Goal: Complete application form

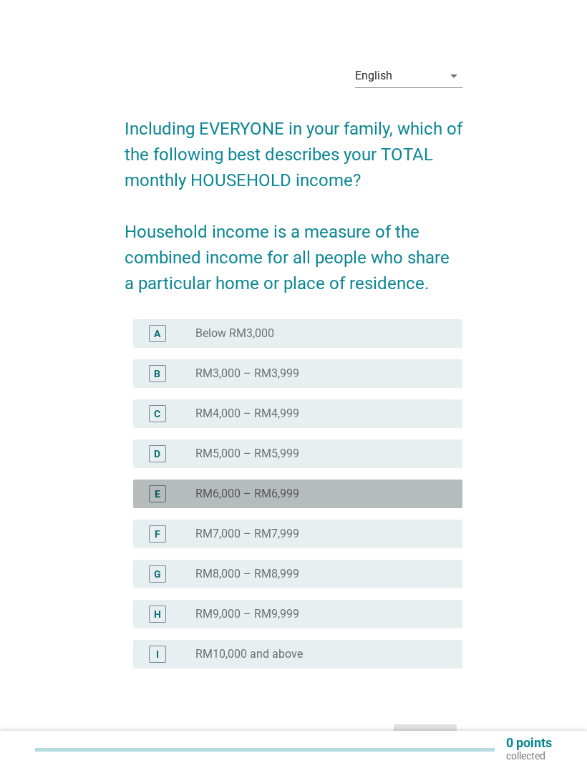
click at [280, 501] on label "RM6,000 – RM6,999" at bounding box center [247, 493] width 104 height 14
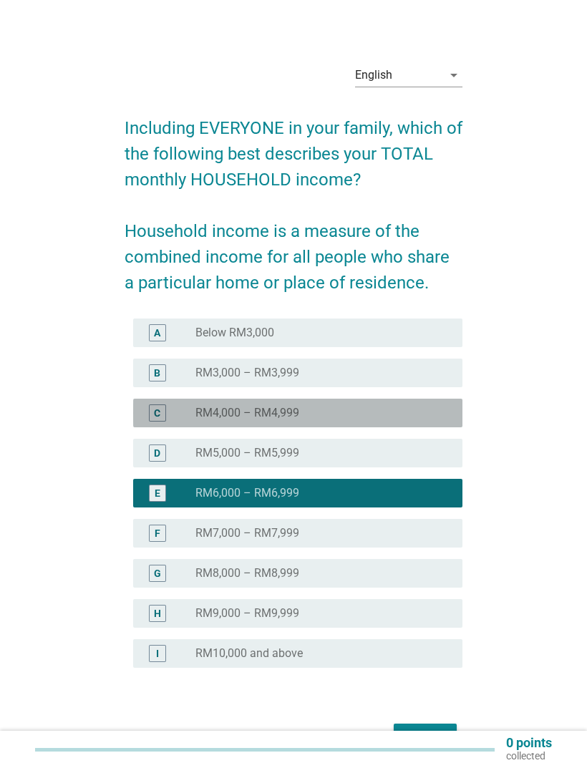
scroll to position [37, 0]
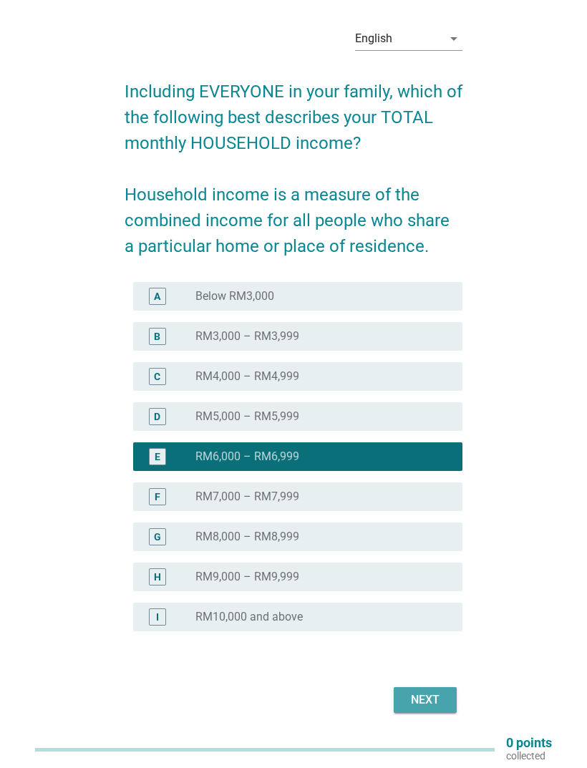
click at [414, 695] on div "Next" at bounding box center [425, 699] width 40 height 17
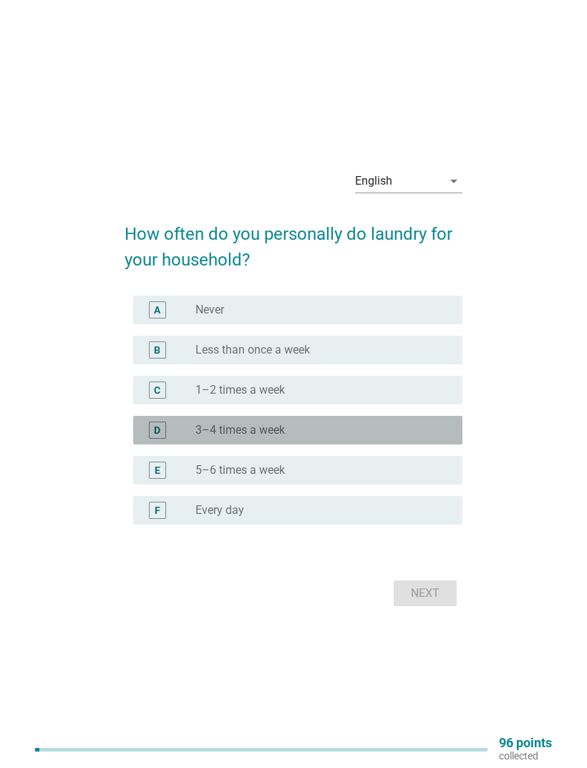
click at [309, 437] on div "radio_button_unchecked 3–4 times a week" at bounding box center [317, 430] width 244 height 14
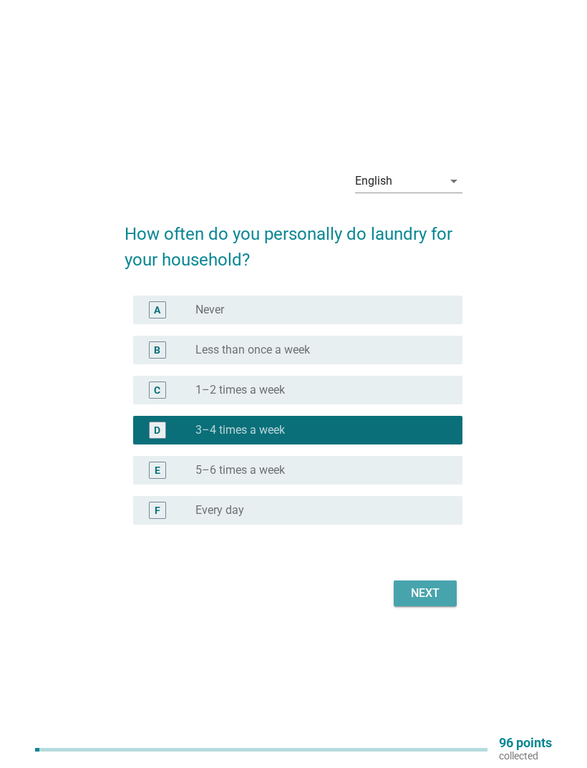
click at [436, 602] on div "Next" at bounding box center [425, 593] width 40 height 17
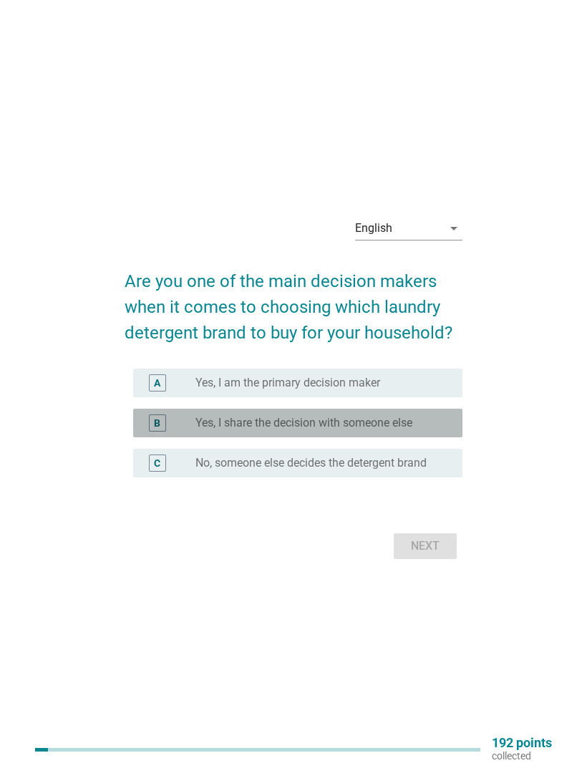
click at [388, 430] on label "Yes, I share the decision with someone else" at bounding box center [303, 423] width 217 height 14
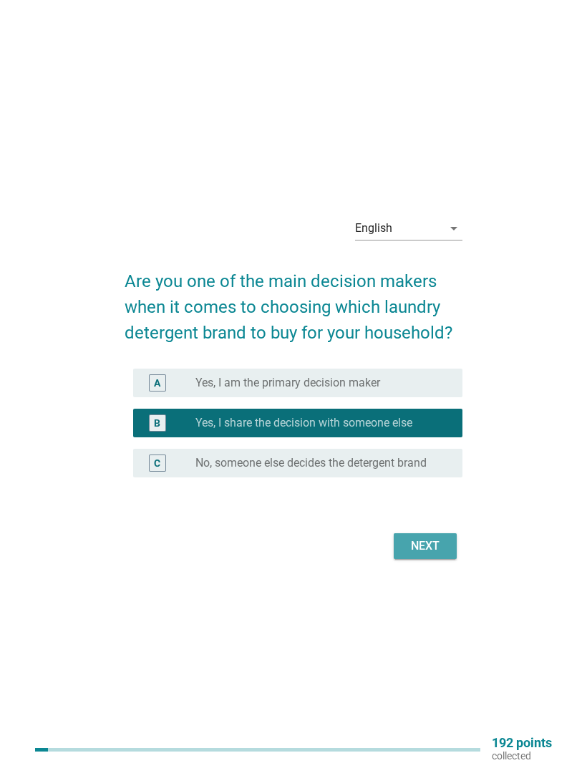
click at [421, 554] on div "Next" at bounding box center [425, 545] width 40 height 17
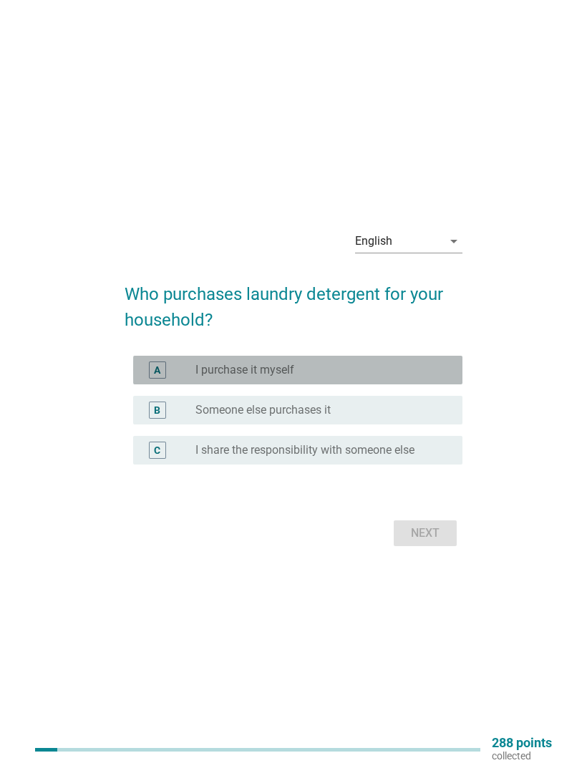
click at [358, 377] on div "radio_button_unchecked I purchase it myself" at bounding box center [317, 370] width 244 height 14
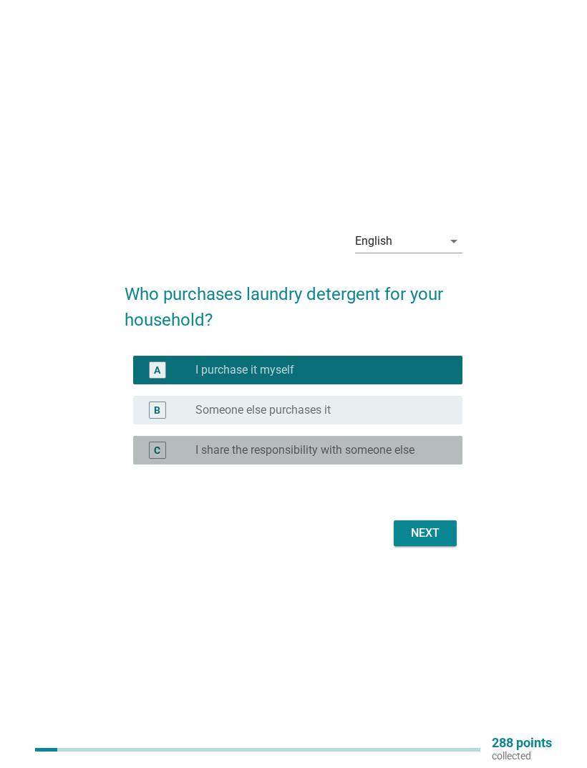
click at [403, 457] on label "I share the responsibility with someone else" at bounding box center [304, 450] width 219 height 14
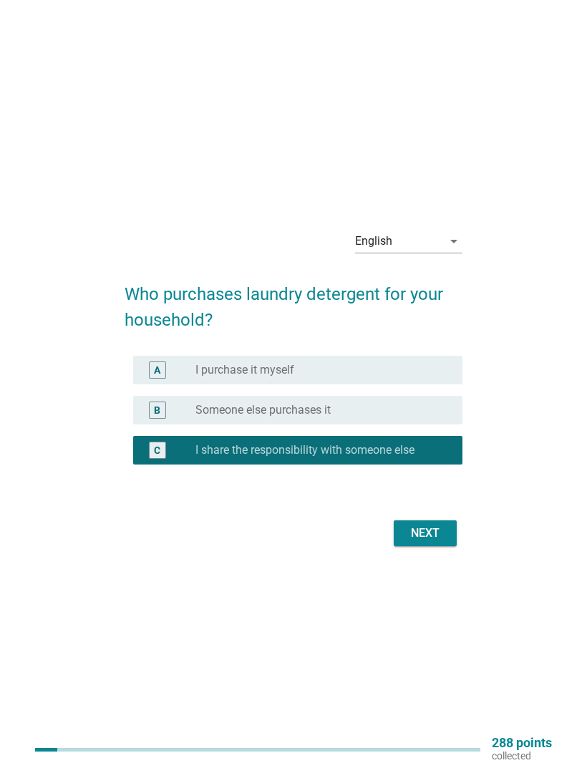
click at [422, 542] on div "Next" at bounding box center [425, 532] width 40 height 17
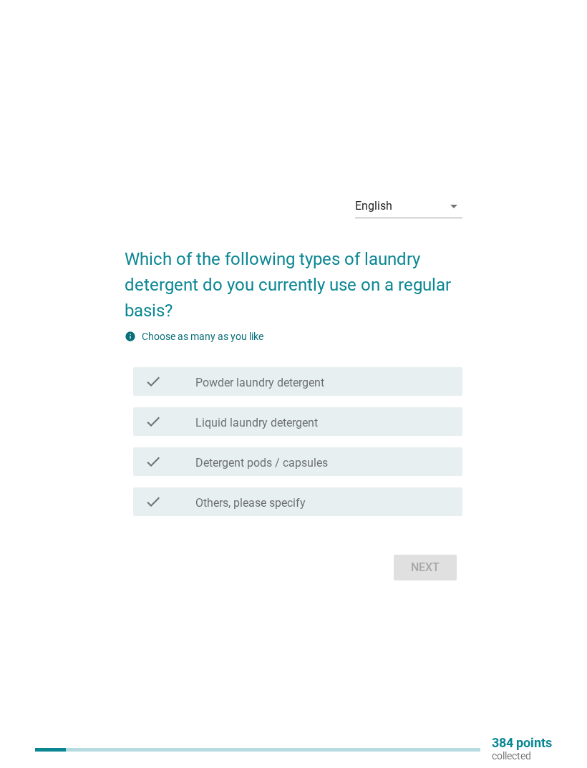
click at [357, 430] on div "check_box_outline_blank Liquid laundry detergent" at bounding box center [322, 421] width 255 height 17
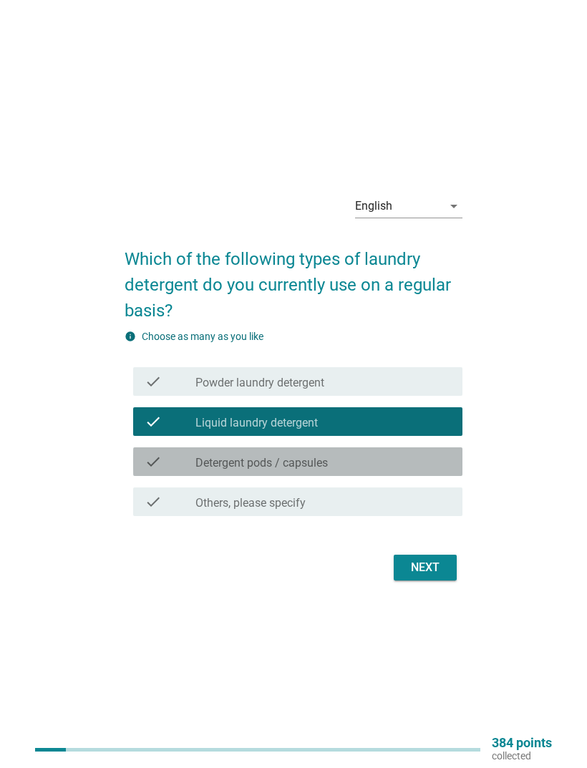
click at [367, 470] on div "check_box_outline_blank Detergent pods / capsules" at bounding box center [322, 461] width 255 height 17
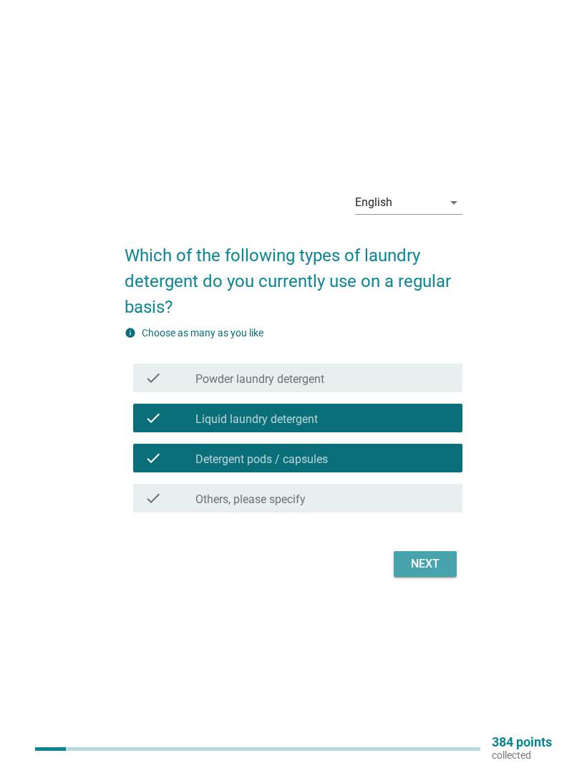
scroll to position [5, 0]
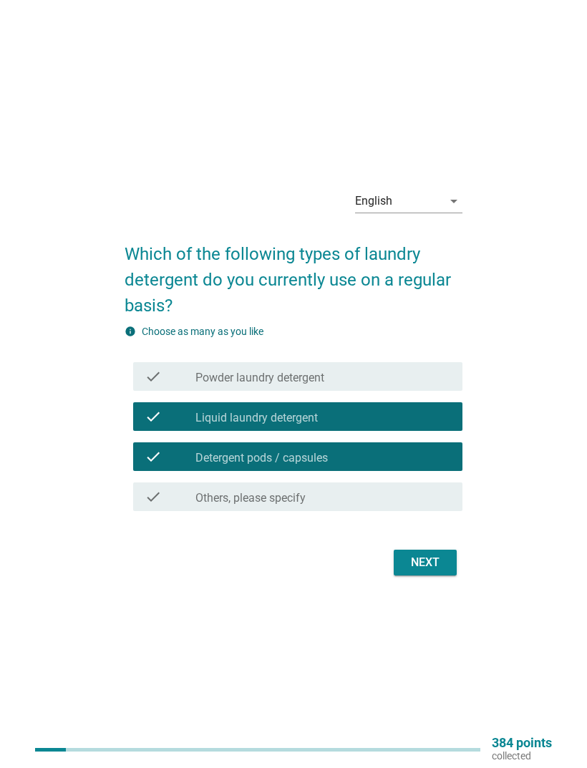
click at [424, 575] on button "Next" at bounding box center [424, 562] width 63 height 26
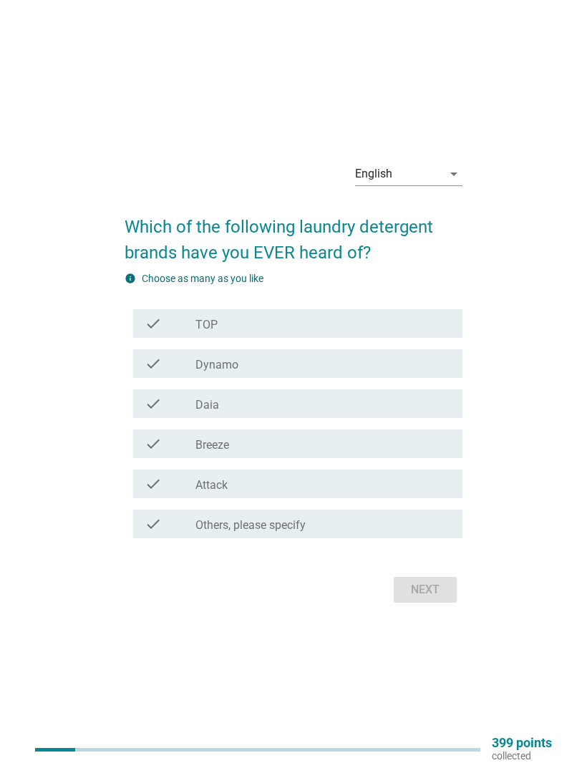
scroll to position [0, 0]
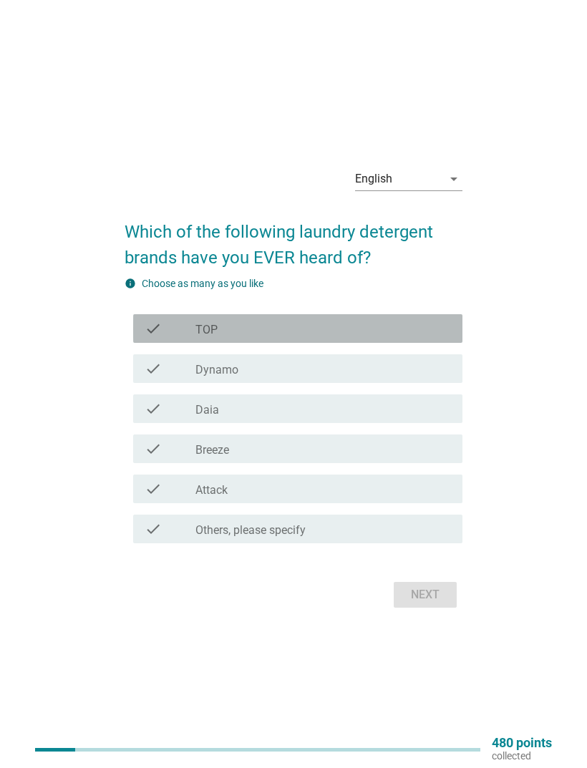
click at [293, 337] on div "check_box_outline_blank TOP" at bounding box center [322, 328] width 255 height 17
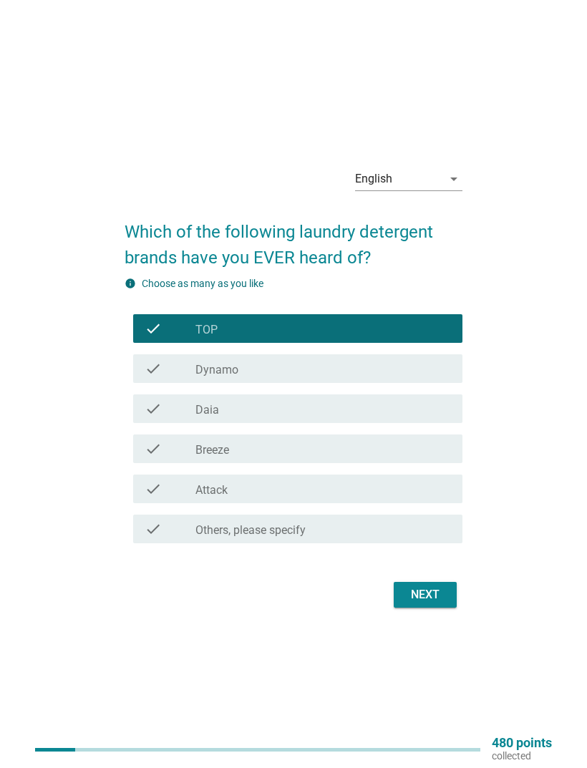
click at [294, 377] on div "check_box_outline_blank Dynamo" at bounding box center [322, 368] width 255 height 17
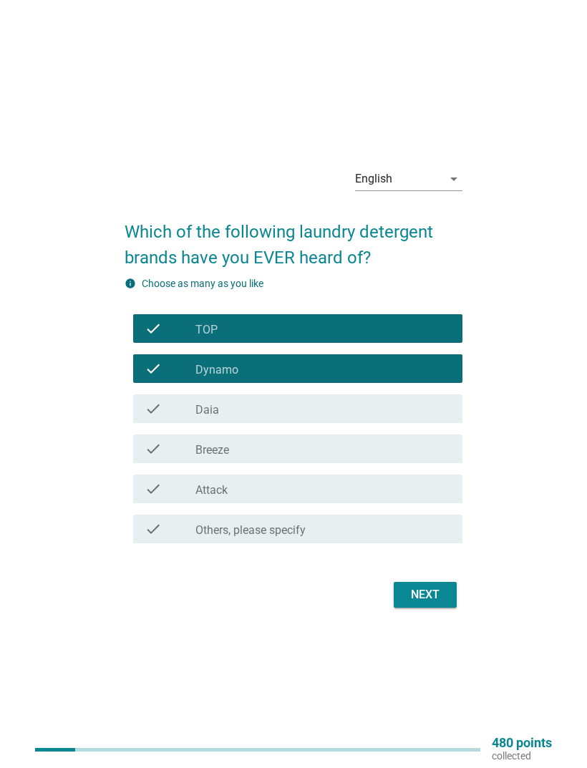
click at [275, 457] on div "check_box_outline_blank Breeze" at bounding box center [322, 448] width 255 height 17
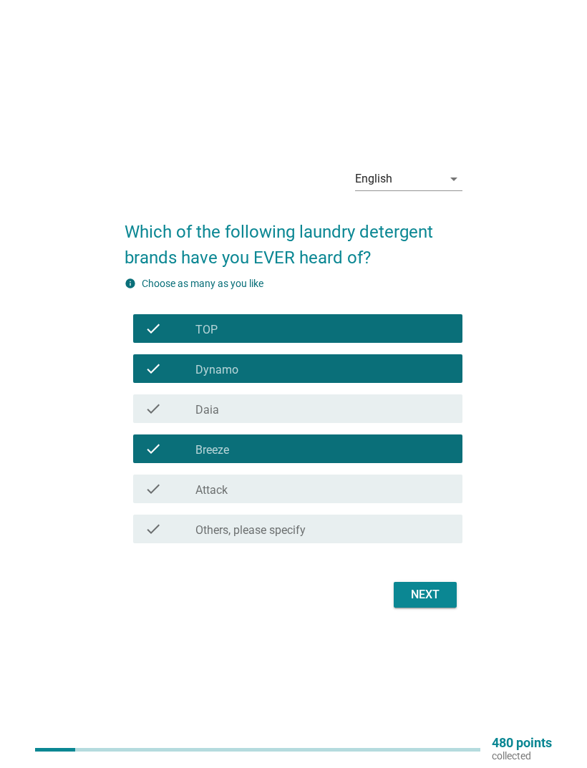
click at [267, 497] on div "check_box_outline_blank Attack" at bounding box center [322, 488] width 255 height 17
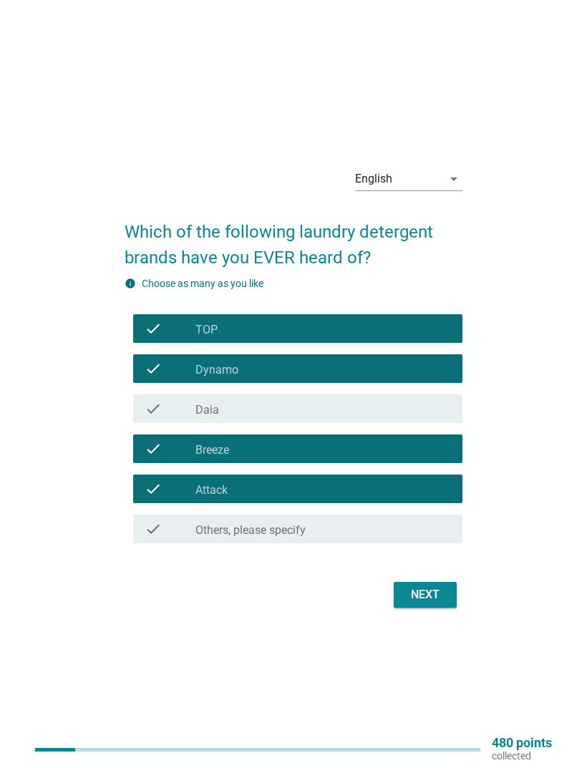
scroll to position [37, 0]
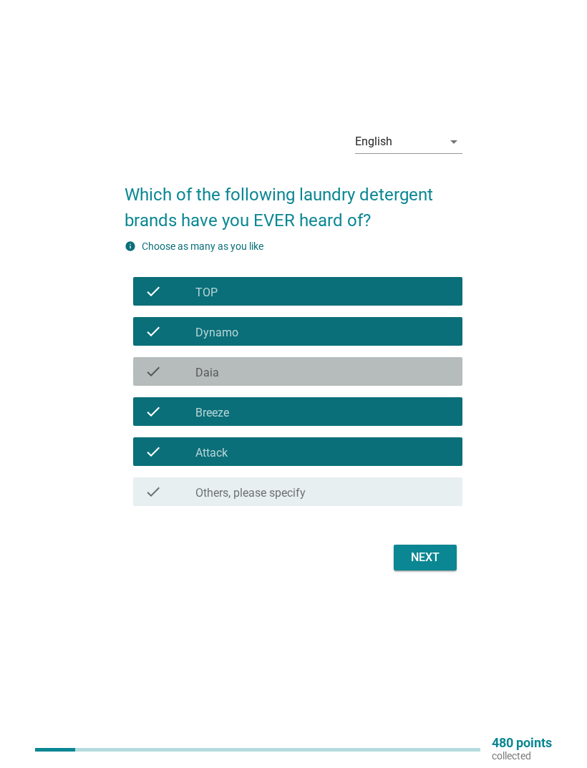
click at [377, 380] on div "check_box_outline_blank Daia" at bounding box center [322, 371] width 255 height 17
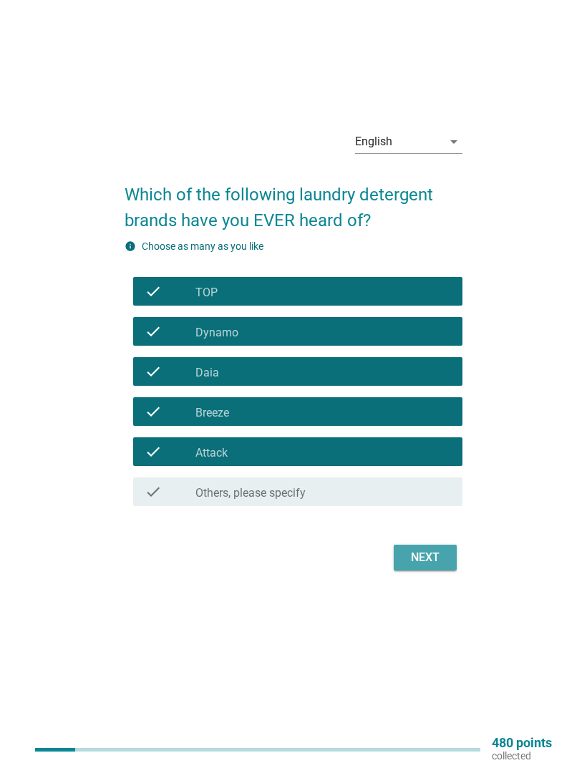
click at [411, 566] on div "Next" at bounding box center [425, 557] width 40 height 17
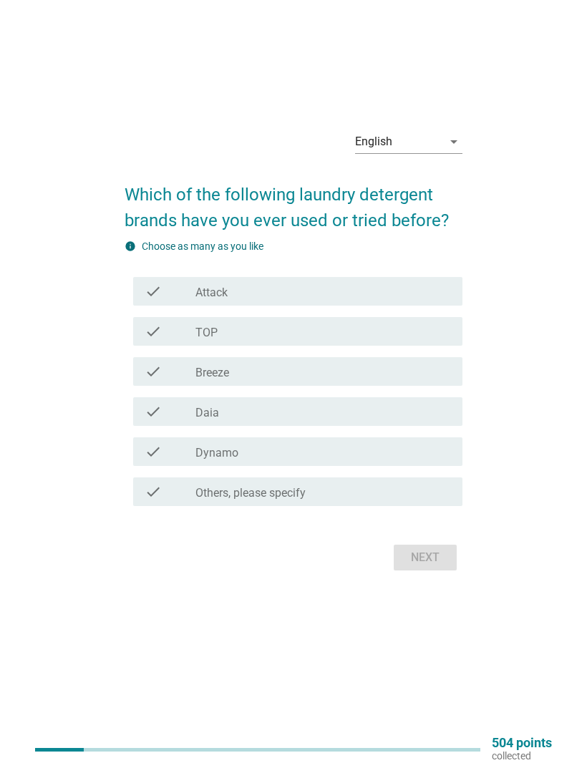
scroll to position [0, 0]
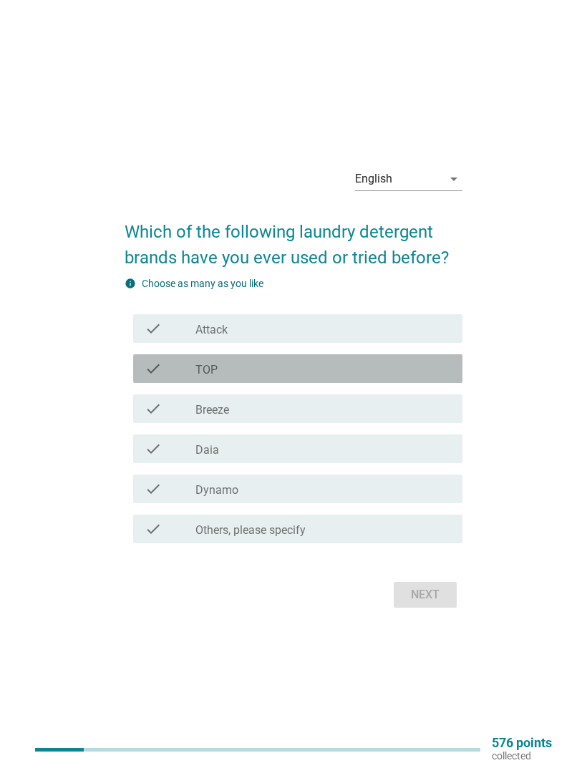
click at [280, 377] on div "check_box_outline_blank TOP" at bounding box center [322, 368] width 255 height 17
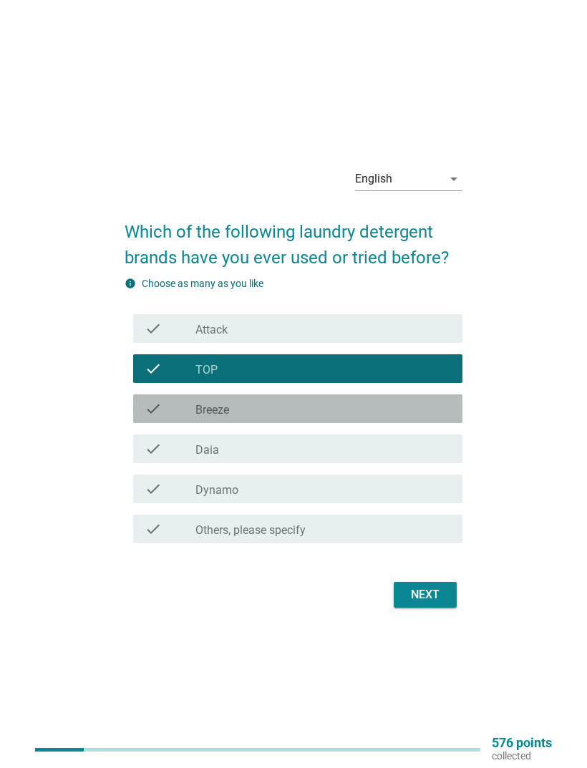
click at [268, 417] on div "check_box_outline_blank Breeze" at bounding box center [322, 408] width 255 height 17
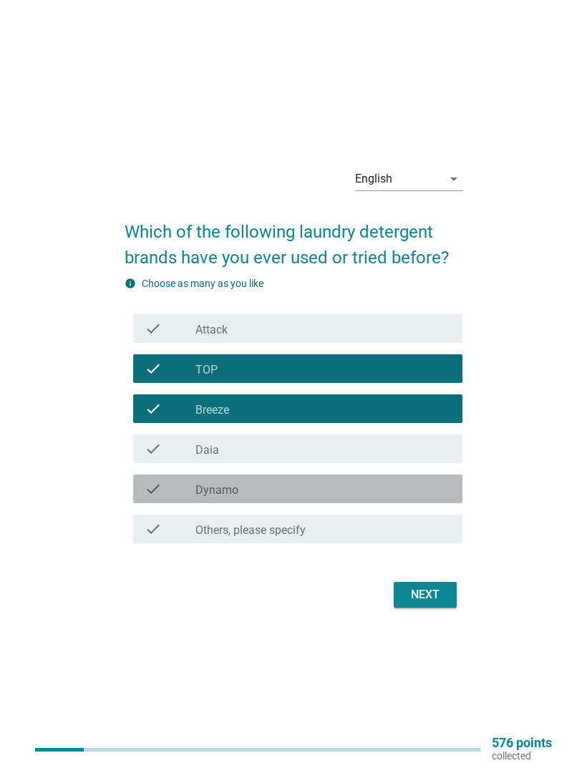
click at [392, 497] on div "check_box_outline_blank Dynamo" at bounding box center [322, 488] width 255 height 17
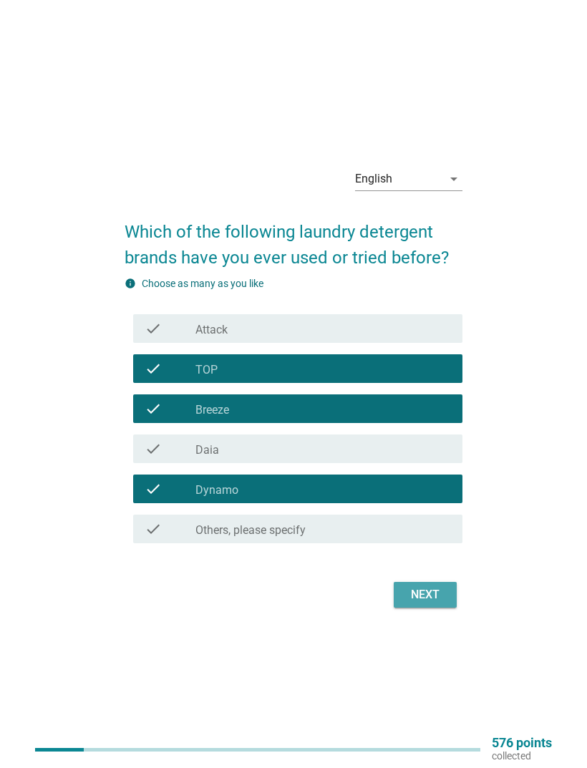
click at [421, 603] on div "Next" at bounding box center [425, 594] width 40 height 17
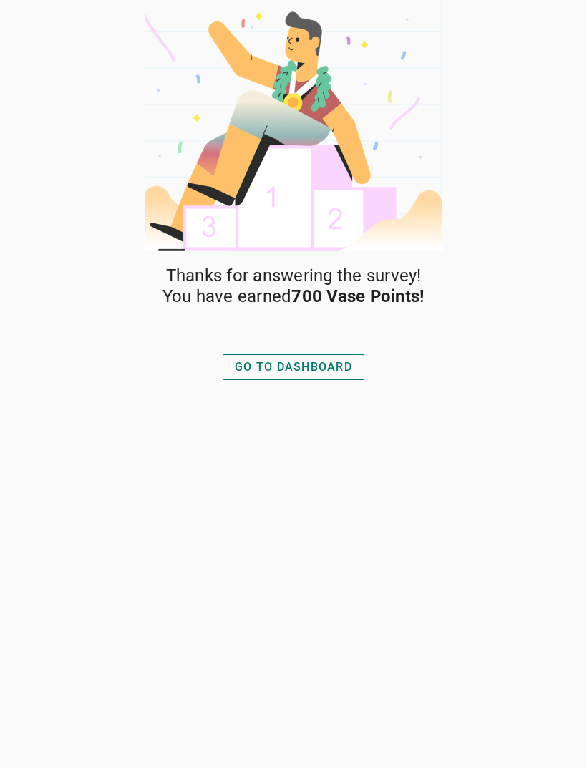
click at [333, 368] on div "GO TO DASHBOARD" at bounding box center [293, 366] width 117 height 17
